Goal: Use online tool/utility: Utilize a website feature to perform a specific function

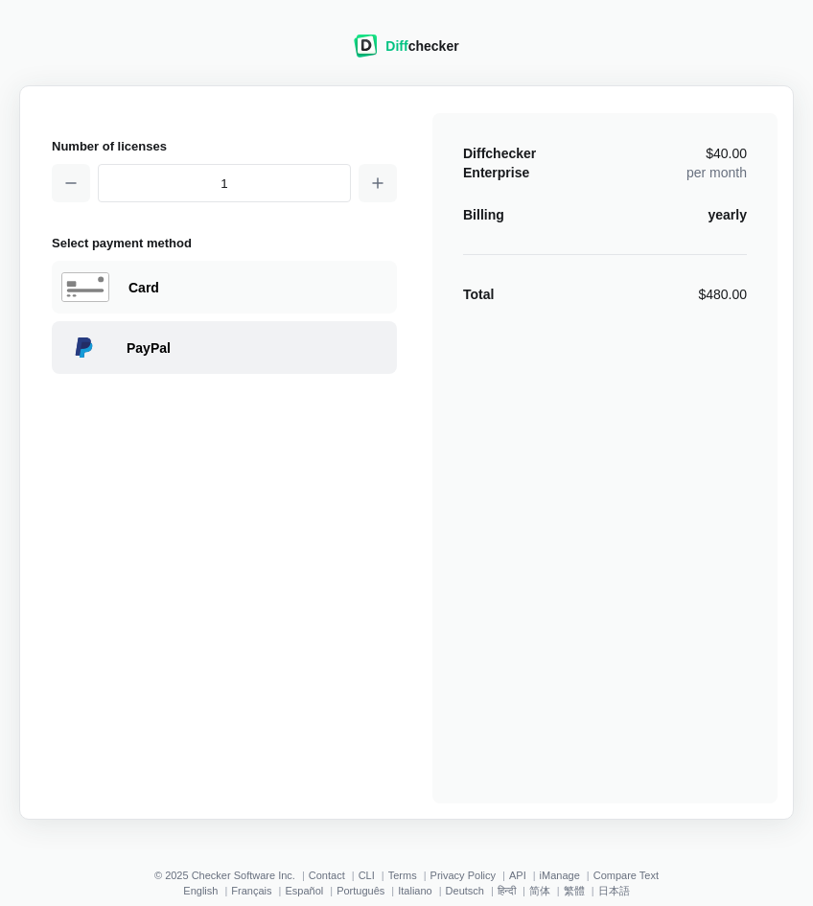
click at [215, 332] on div "PayPal" at bounding box center [224, 347] width 345 height 53
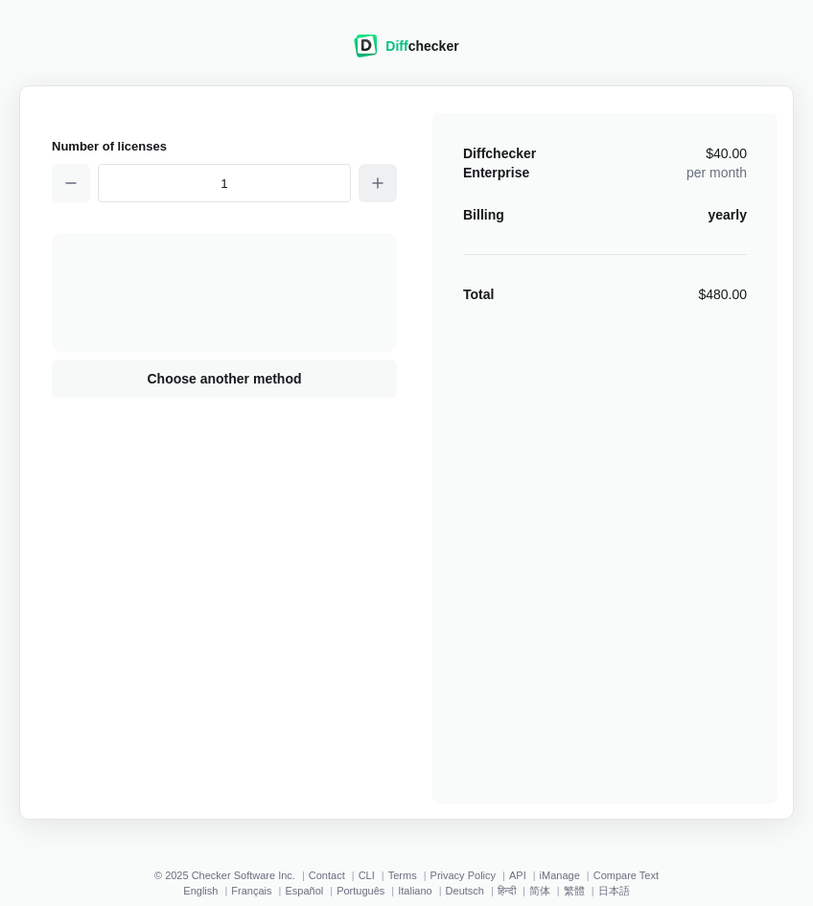
click at [379, 185] on icon "button" at bounding box center [377, 182] width 15 height 15
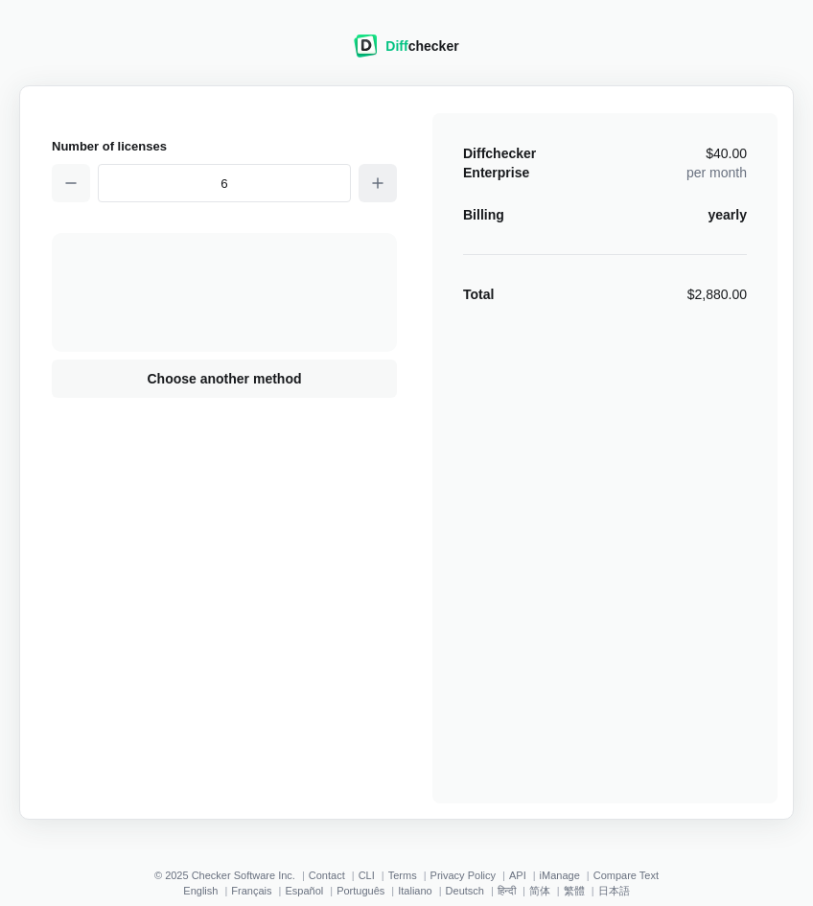
click at [379, 185] on icon "button" at bounding box center [377, 182] width 15 height 15
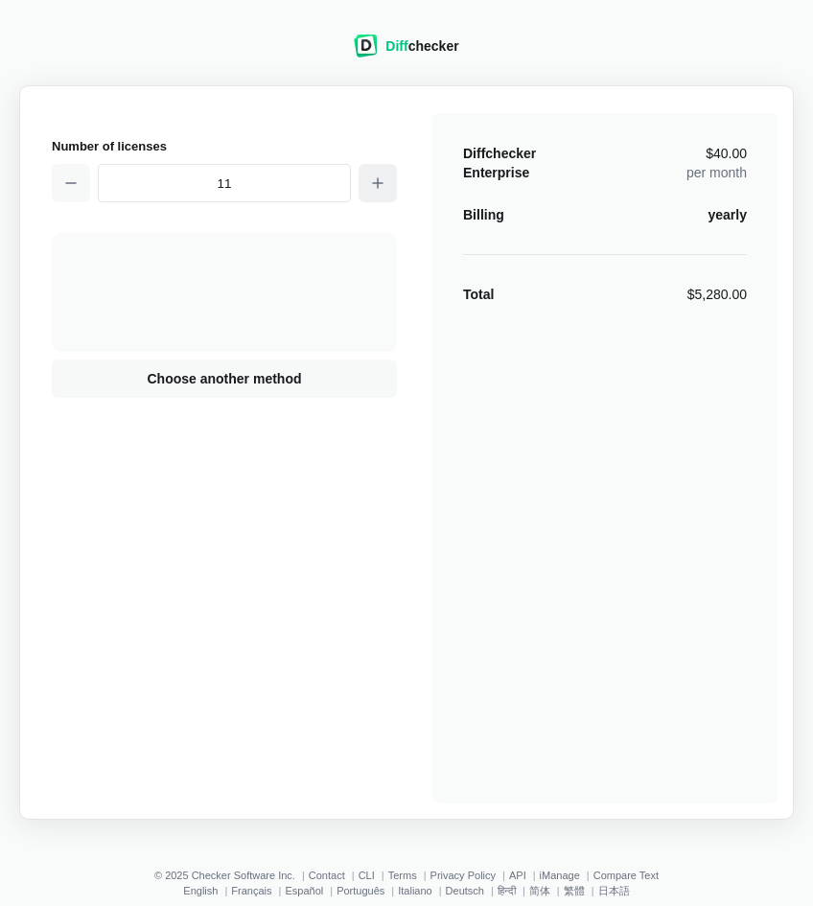
click at [379, 185] on icon "button" at bounding box center [377, 182] width 15 height 15
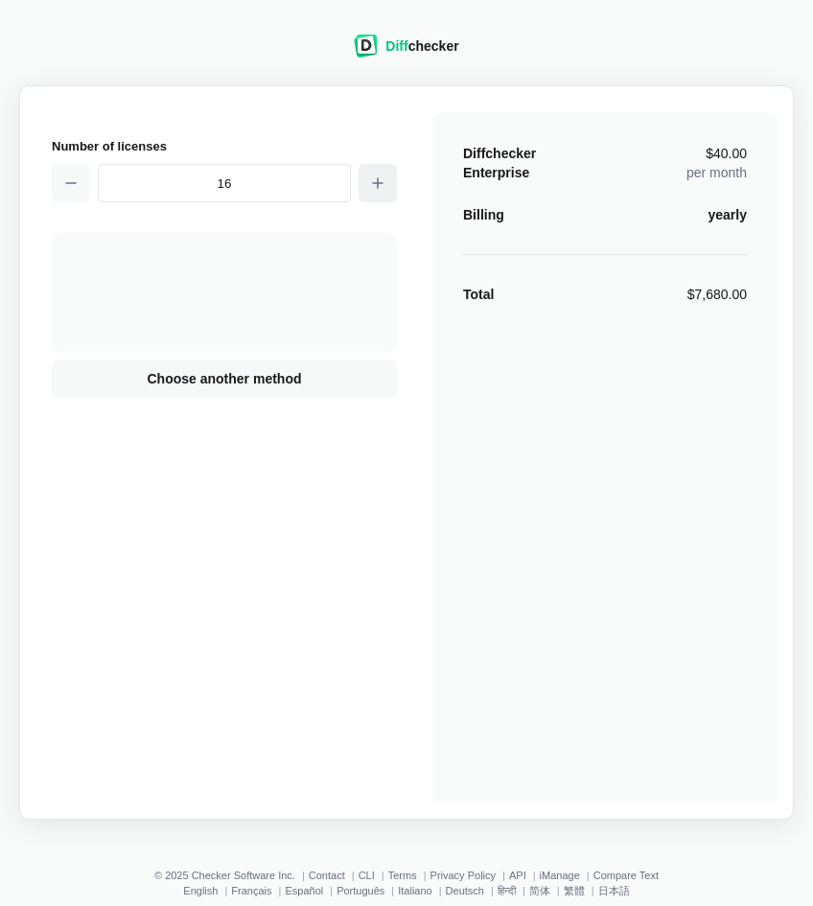
click at [379, 185] on icon "button" at bounding box center [377, 182] width 15 height 15
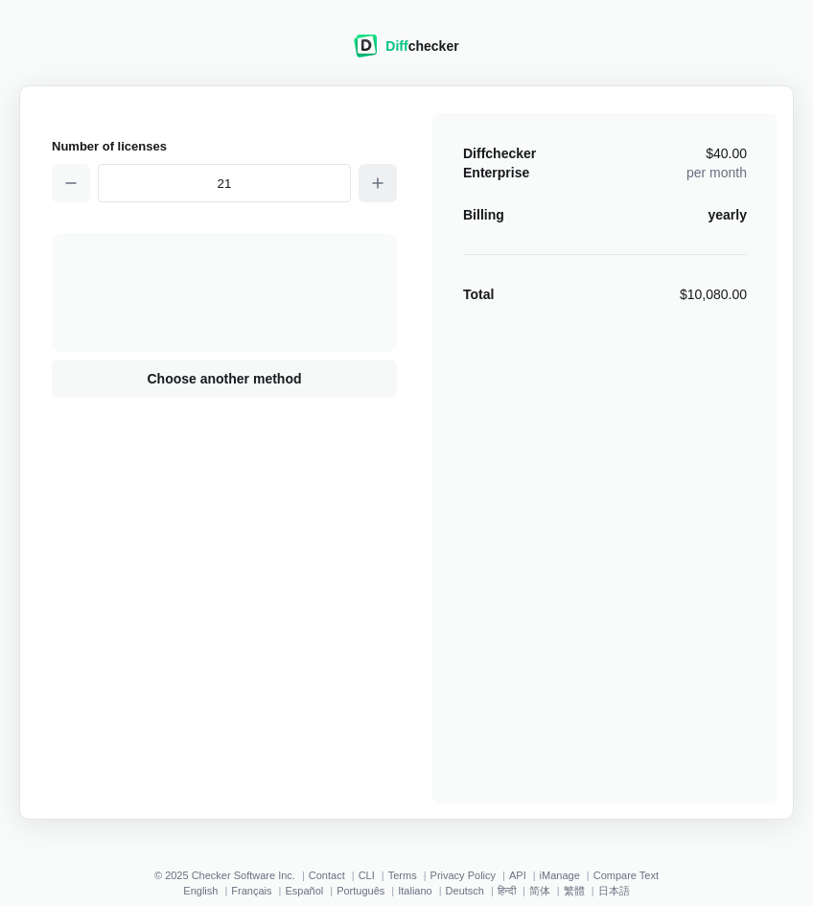
click at [379, 185] on icon "button" at bounding box center [377, 182] width 15 height 15
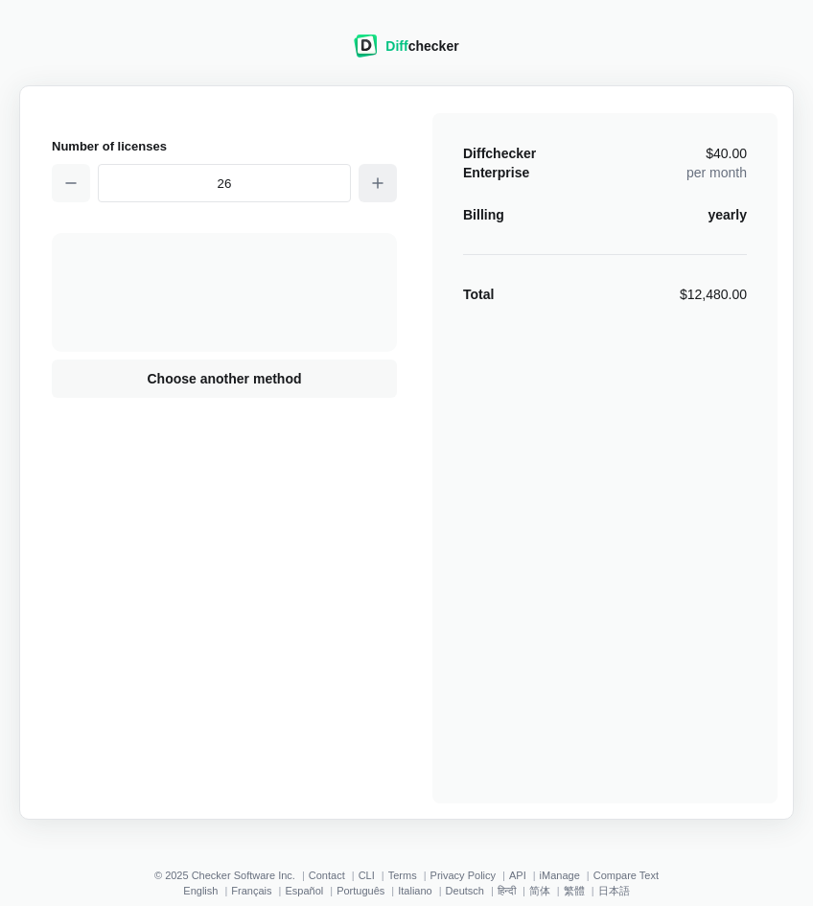
click at [379, 185] on icon "button" at bounding box center [377, 182] width 15 height 15
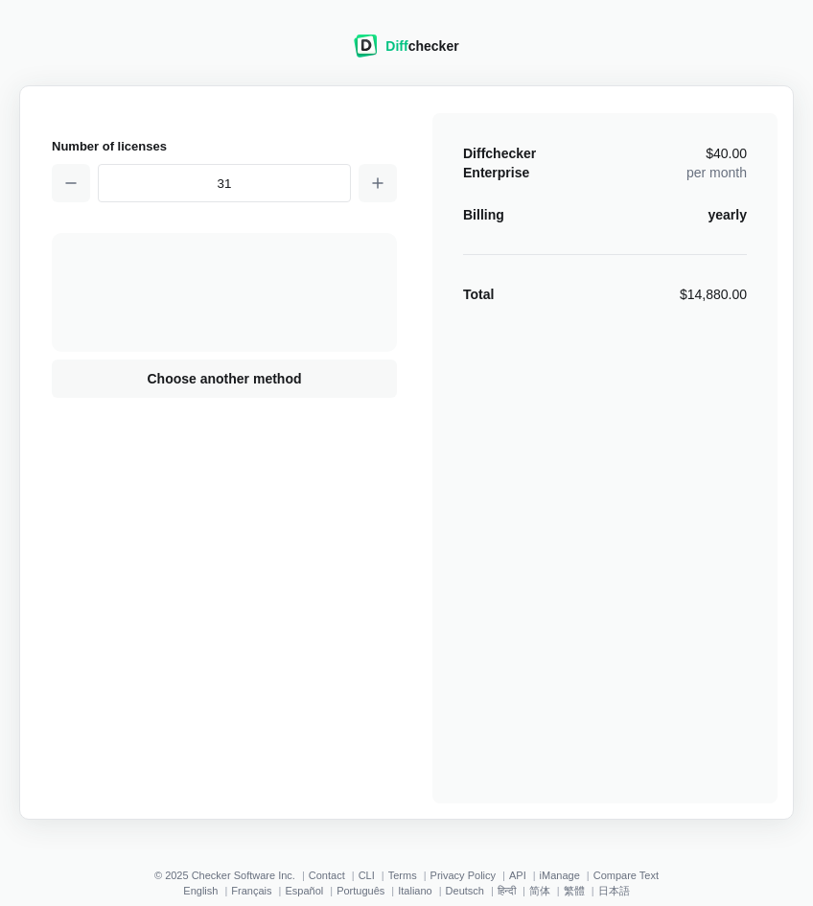
click at [318, 196] on input "31" at bounding box center [224, 183] width 253 height 38
type input "9999"
click at [414, 44] on div "Diff checker" at bounding box center [422, 45] width 73 height 19
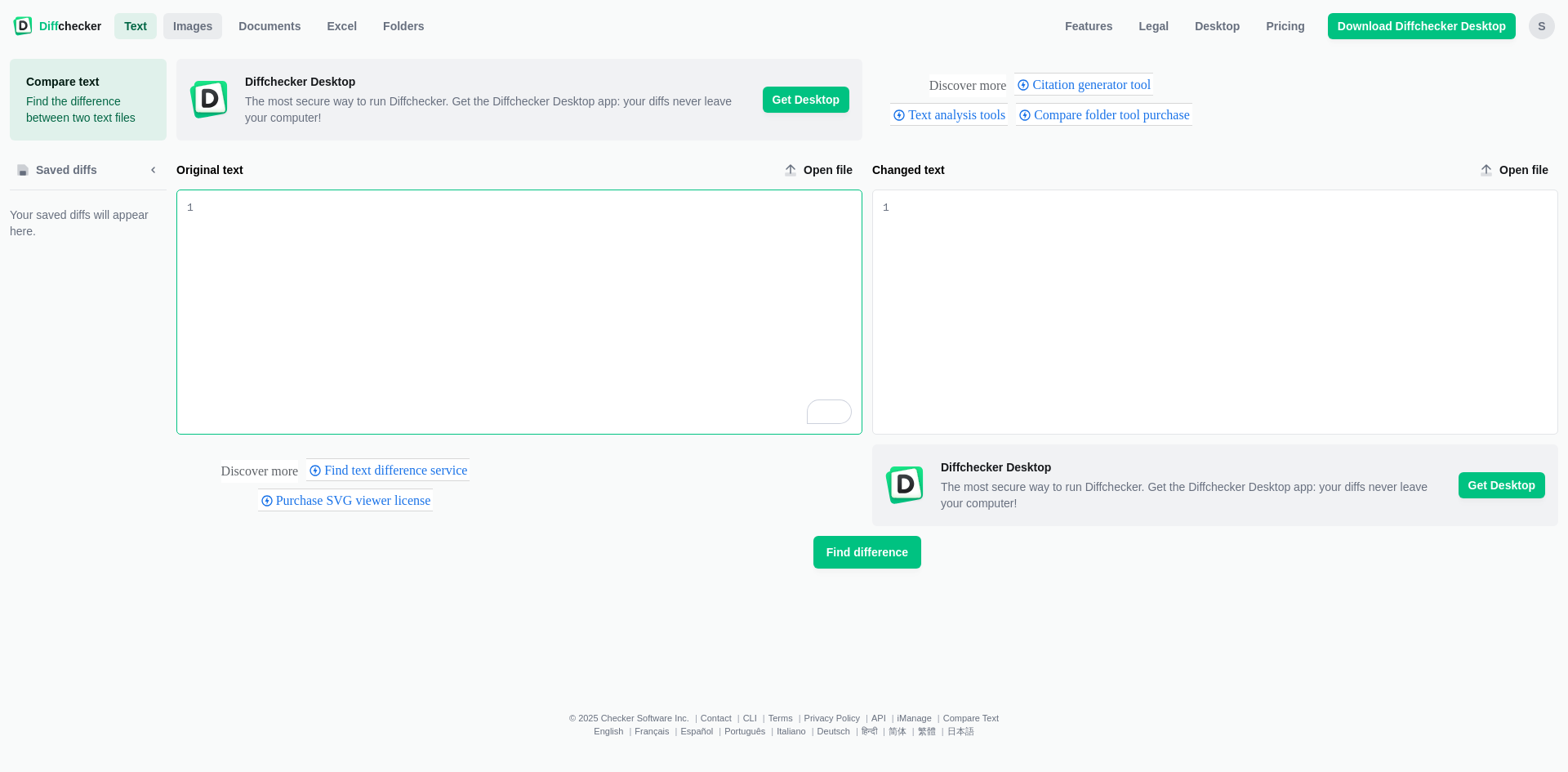
click at [198, 37] on link "Images" at bounding box center [192, 26] width 59 height 26
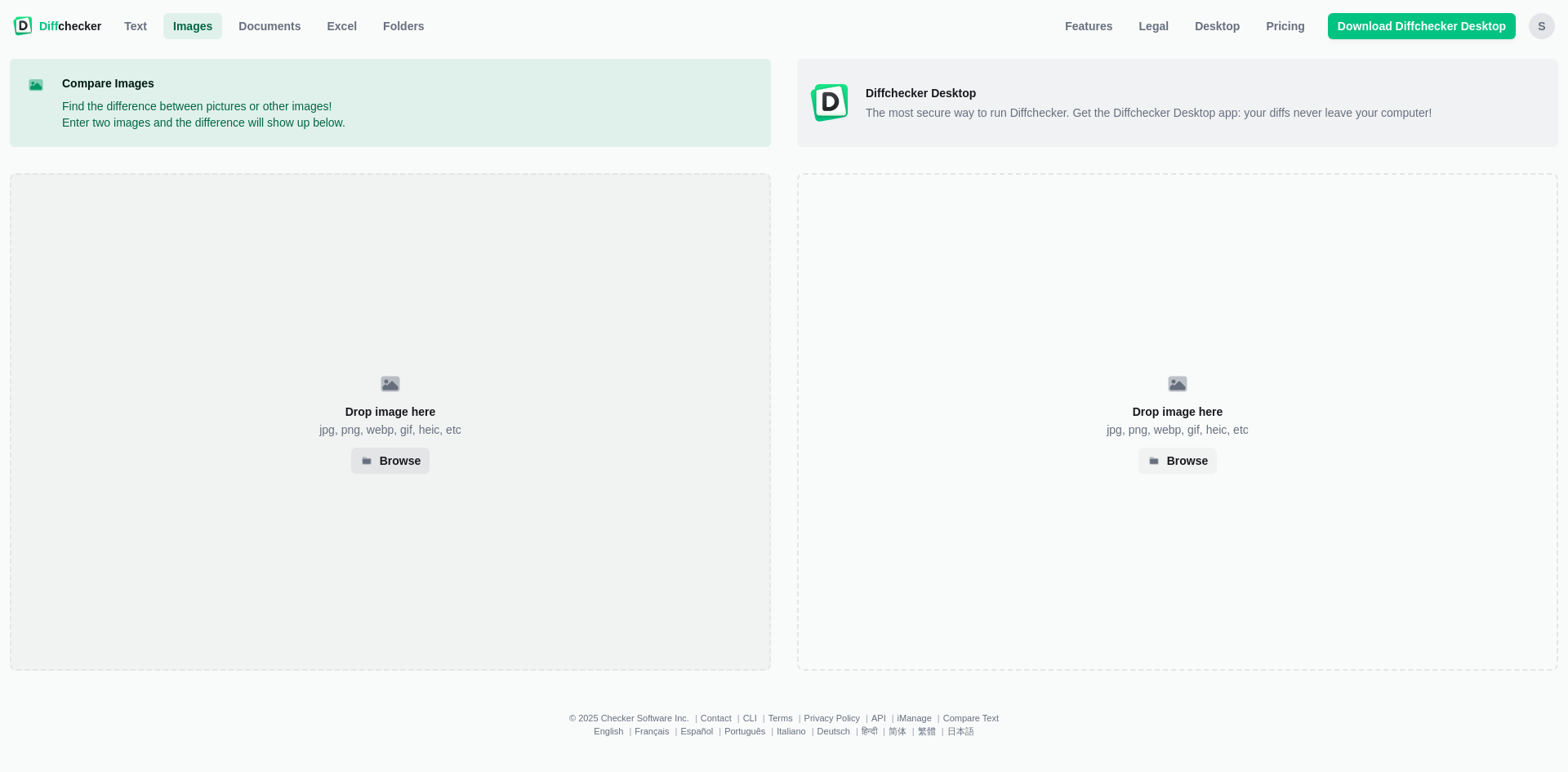
click at [401, 458] on div "Browse" at bounding box center [400, 461] width 42 height 9
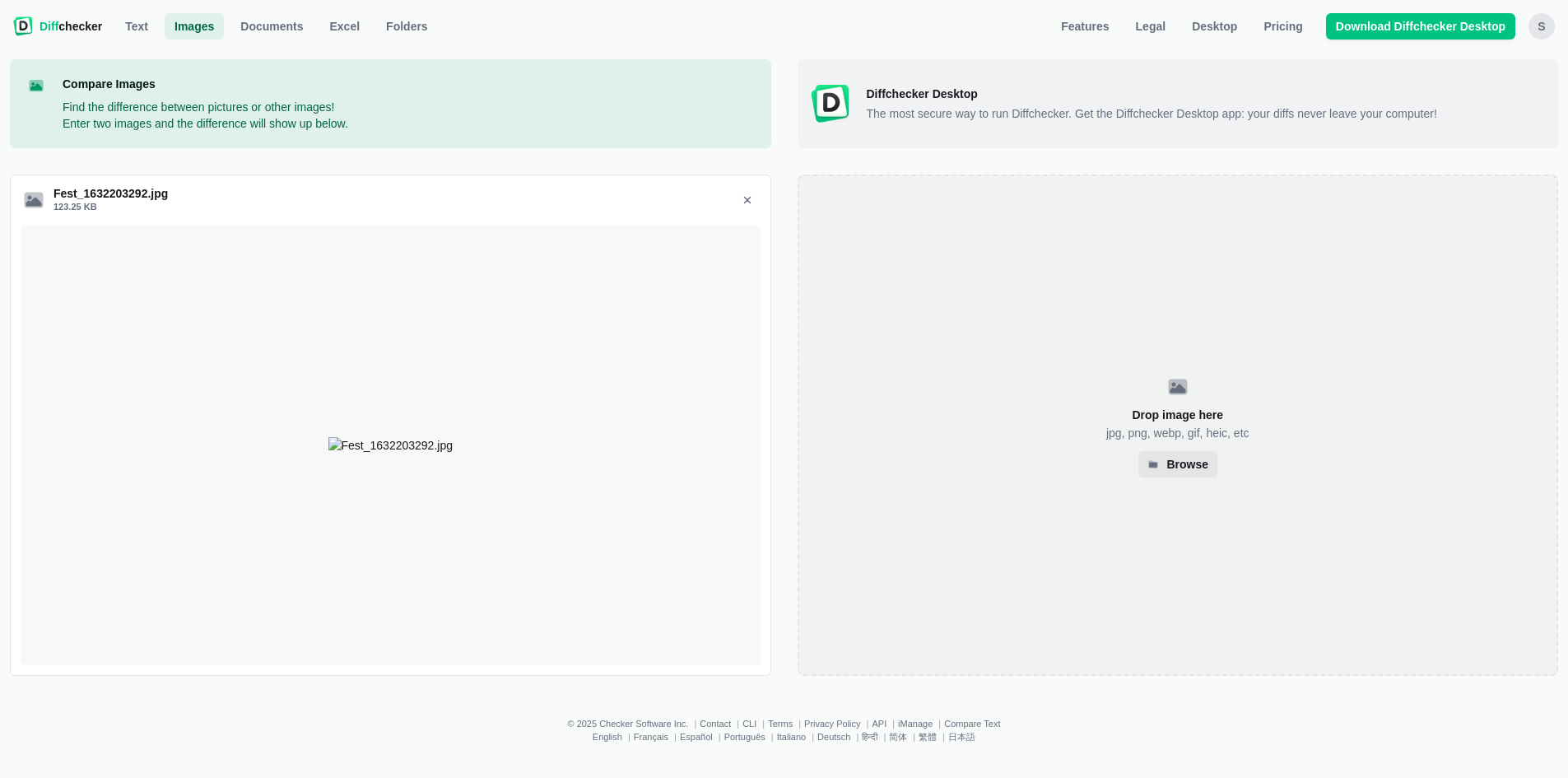
click at [697, 474] on div "Browse" at bounding box center [1178, 465] width 79 height 27
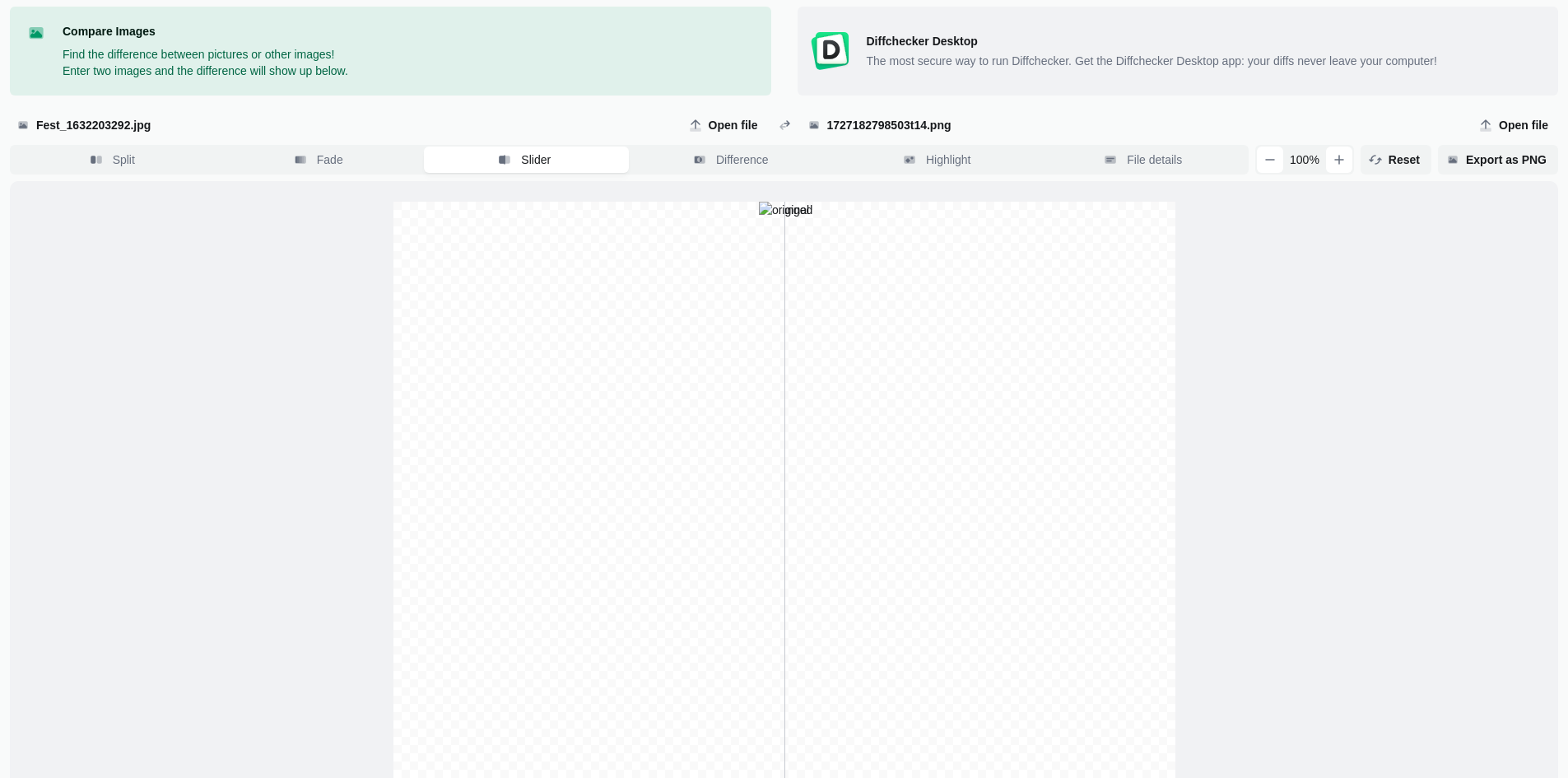
scroll to position [52, 0]
click at [697, 397] on div at bounding box center [784, 593] width 782 height 782
drag, startPoint x: 734, startPoint y: 397, endPoint x: 643, endPoint y: 423, distance: 94.6
click at [643, 423] on div at bounding box center [781, 596] width 782 height 782
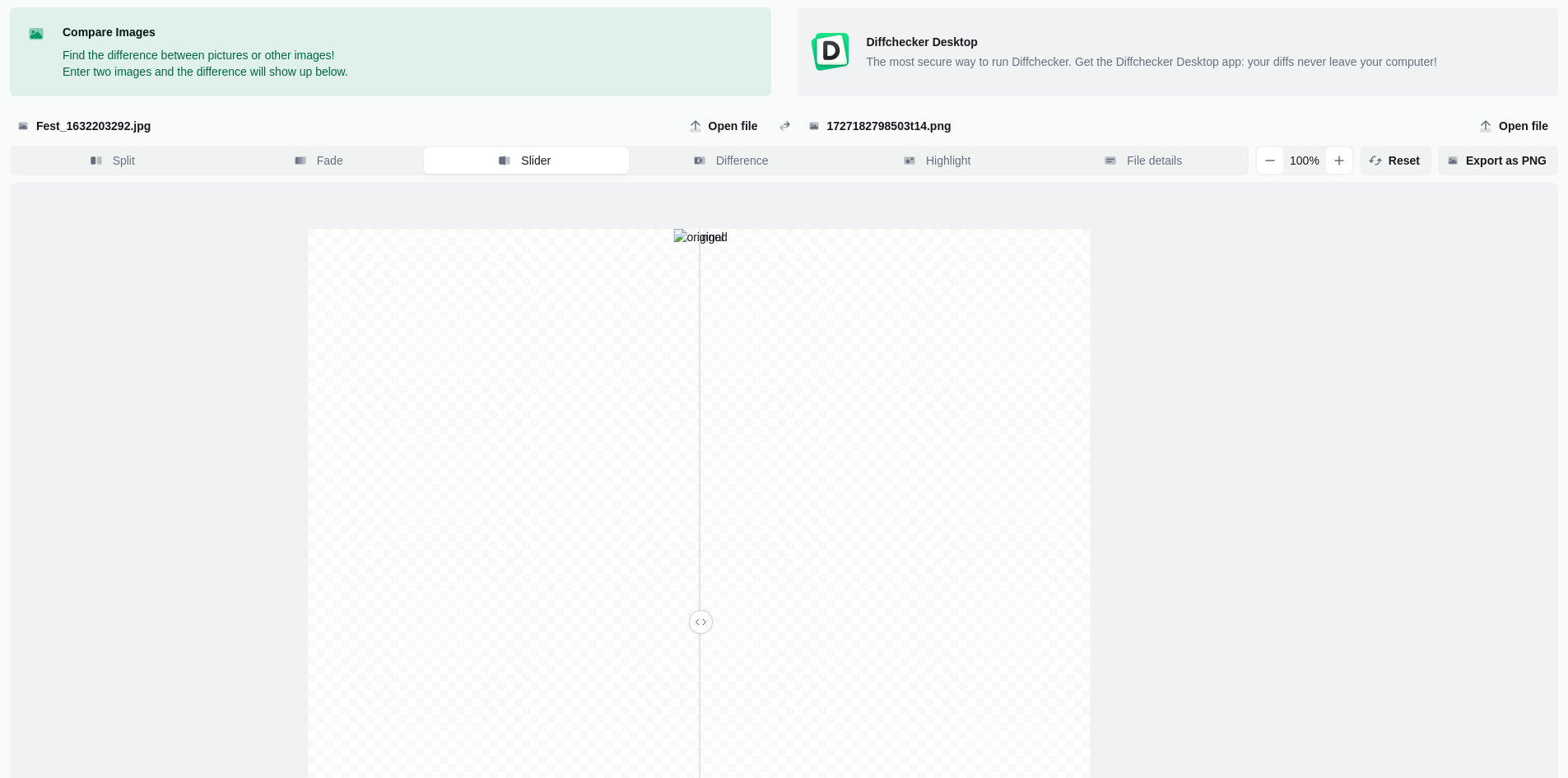
click at [697, 417] on div at bounding box center [699, 620] width 782 height 782
click at [697, 173] on div "Split Fade Slider Difference Highlight File details" at bounding box center [629, 161] width 1238 height 30
click at [697, 168] on button "Difference" at bounding box center [733, 161] width 205 height 27
click at [697, 139] on span "Open file" at bounding box center [725, 125] width 86 height 27
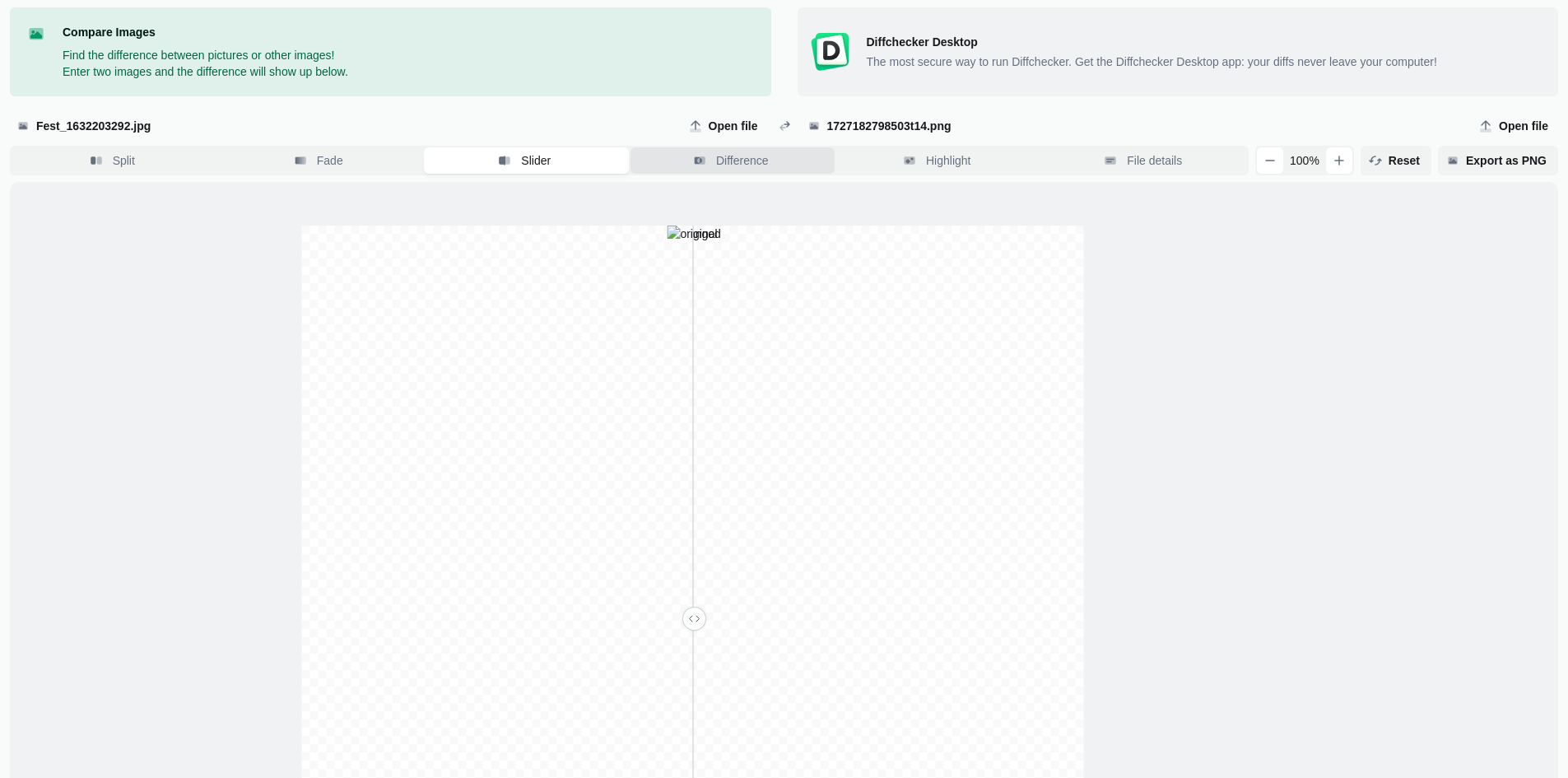
click at [697, 139] on input "Open file" at bounding box center [725, 125] width 86 height 27
